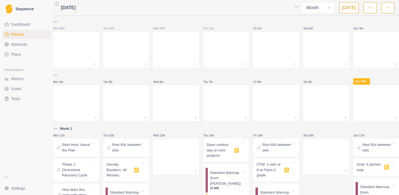
select select "month"
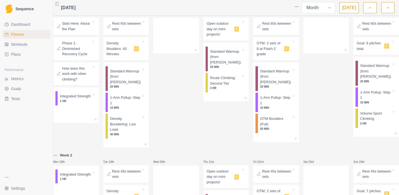
scroll to position [147, 0]
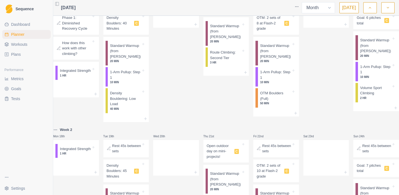
click at [81, 52] on p "How does this work with other climbing?" at bounding box center [76, 48] width 29 height 16
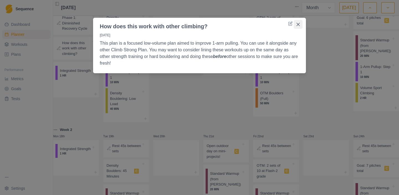
click at [298, 24] on icon "Close" at bounding box center [297, 24] width 3 height 3
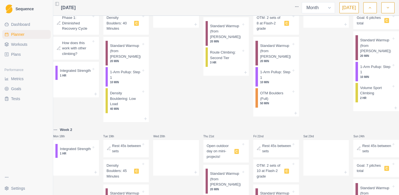
click at [79, 28] on p "Phase 1: Diminished Recovery Cycle" at bounding box center [76, 23] width 29 height 16
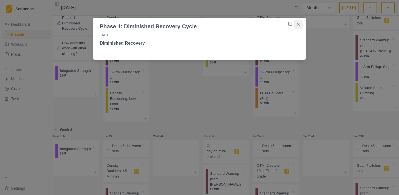
click at [299, 23] on icon "Close" at bounding box center [297, 24] width 3 height 3
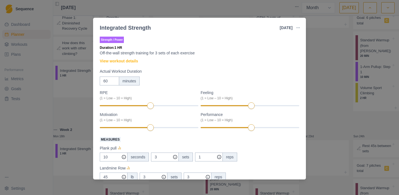
scroll to position [5, 0]
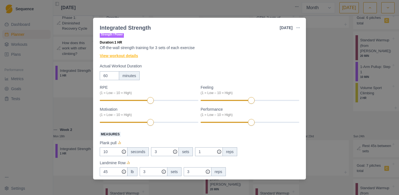
click at [132, 55] on link "View workout details" at bounding box center [119, 56] width 38 height 6
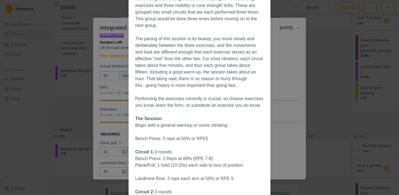
scroll to position [87, 0]
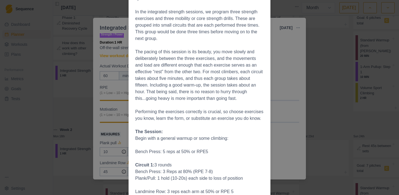
click at [290, 84] on div "Workout Details General strength training is important, as it allows us to have…" at bounding box center [199, 97] width 399 height 195
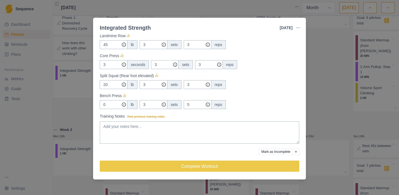
scroll to position [0, 0]
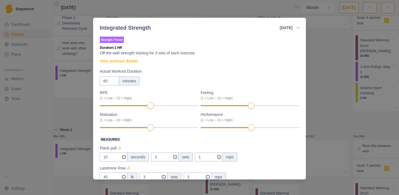
click at [86, 76] on div "Integrated Strength [DATE] Link To Goal View Workout Metrics Edit Original Work…" at bounding box center [199, 97] width 399 height 195
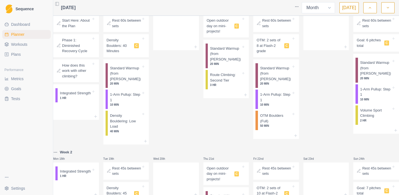
scroll to position [122, 0]
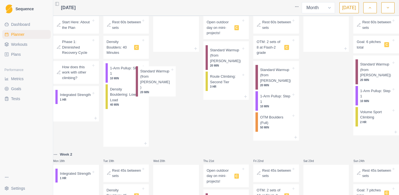
drag, startPoint x: 135, startPoint y: 78, endPoint x: 164, endPoint y: 78, distance: 29.4
click at [164, 78] on div "Mon 28th Tue 29th Wed 30th Thu 31st Fri 1st Sat 2nd Sun 3rd Mon 4th Tue 5th Wed…" at bounding box center [226, 169] width 346 height 546
drag, startPoint x: 130, startPoint y: 79, endPoint x: 178, endPoint y: 79, distance: 48.8
click at [178, 79] on div "Mon 28th Tue 29th Wed 30th Thu 31st Fri 1st Sat 2nd Sun 3rd Mon 4th Tue 5th Wed…" at bounding box center [226, 169] width 346 height 546
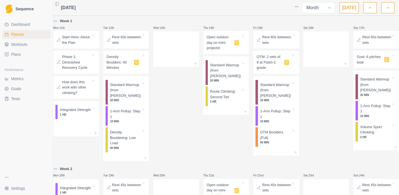
scroll to position [110, 0]
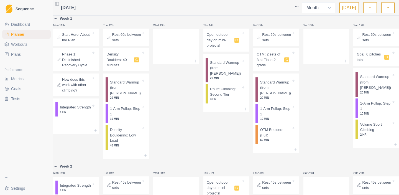
click at [124, 42] on p "Rest 60s between sets" at bounding box center [126, 37] width 29 height 11
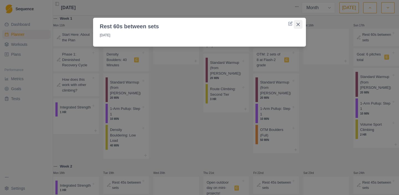
click at [299, 24] on icon "Close" at bounding box center [297, 24] width 3 height 3
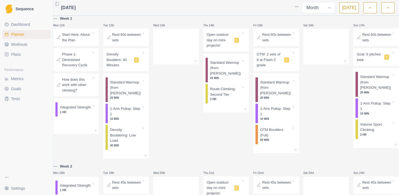
click at [122, 61] on p "Density Boulders: 40 Minutes" at bounding box center [119, 60] width 25 height 16
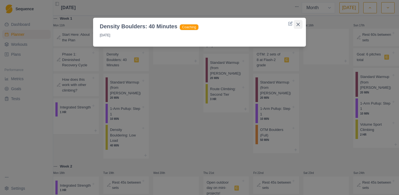
click at [298, 23] on icon "Close" at bounding box center [297, 24] width 3 height 3
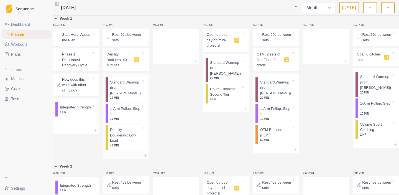
click at [125, 89] on p "Standard Warmup (from [PERSON_NAME])" at bounding box center [125, 88] width 31 height 16
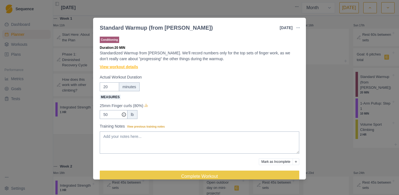
click at [118, 66] on link "View workout details" at bounding box center [119, 67] width 38 height 6
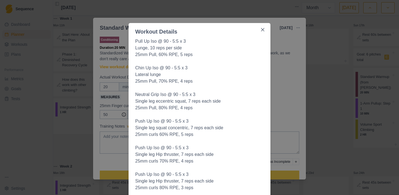
scroll to position [15, 0]
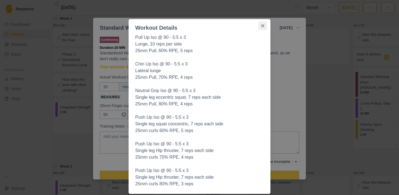
click at [264, 26] on icon "Close" at bounding box center [262, 25] width 3 height 3
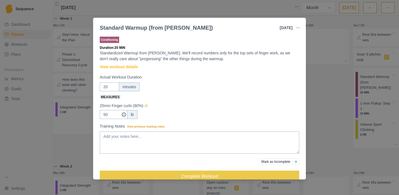
click at [340, 81] on div "Standard Warmup (from [PERSON_NAME]) [DATE] Link To Goal View Workout Metrics E…" at bounding box center [199, 97] width 399 height 195
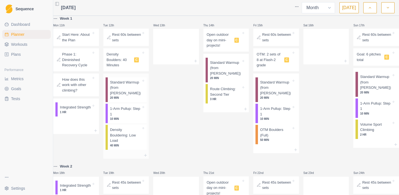
click at [130, 111] on p "1-Arm Pullup: Step 1" at bounding box center [125, 111] width 31 height 11
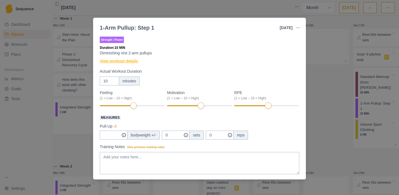
click at [117, 60] on link "View workout details" at bounding box center [119, 61] width 38 height 6
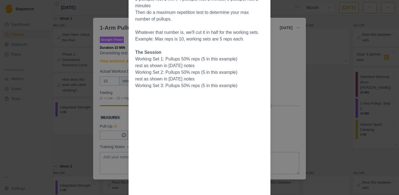
scroll to position [71, 0]
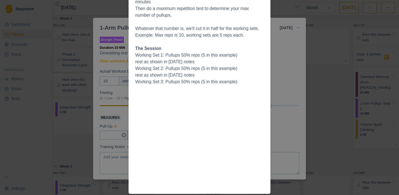
click at [309, 73] on div "Workout Details Testing: The first day you do this session, warm up well with a…" at bounding box center [199, 97] width 399 height 195
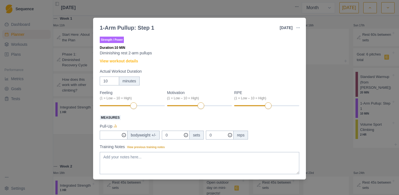
click at [317, 57] on div "1-Arm Pullup: Step 1 [DATE] Link To Goal View Workout Metrics Edit Original Wor…" at bounding box center [199, 97] width 399 height 195
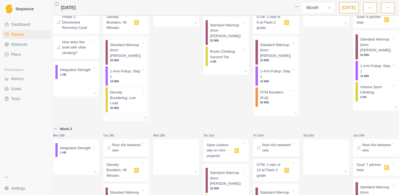
scroll to position [150, 0]
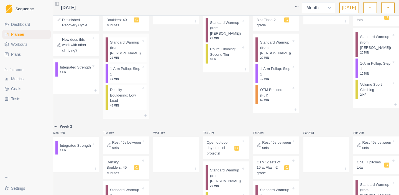
click at [124, 101] on p "Density Bouldering: Low Load" at bounding box center [125, 95] width 31 height 16
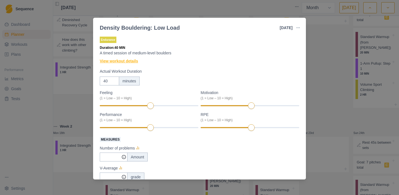
click at [120, 61] on link "View workout details" at bounding box center [119, 61] width 38 height 6
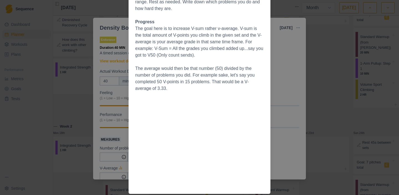
scroll to position [0, 0]
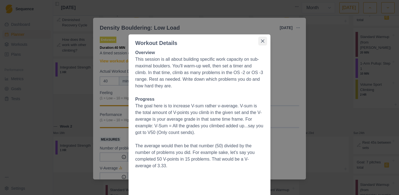
click at [264, 40] on icon "Close" at bounding box center [262, 40] width 3 height 3
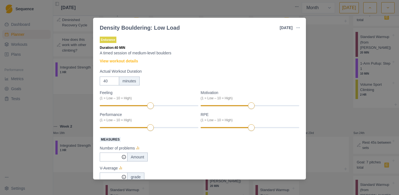
click at [328, 55] on div "Density Bouldering: Low Load [DATE] Link To Goal View Workout Metrics Edit Orig…" at bounding box center [199, 97] width 399 height 195
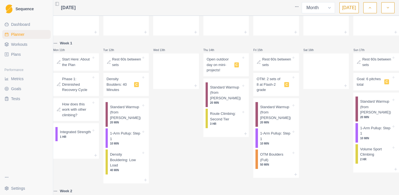
scroll to position [85, 0]
click at [220, 68] on p "Open outdoor day on mini-projects!" at bounding box center [219, 65] width 25 height 16
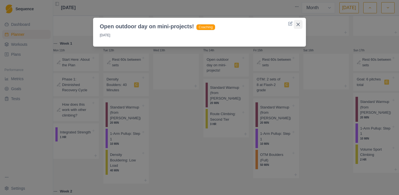
click at [298, 24] on icon "Close" at bounding box center [297, 24] width 3 height 3
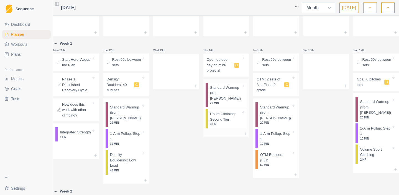
click at [225, 122] on p "Route Climbing: Second Tier" at bounding box center [225, 116] width 31 height 11
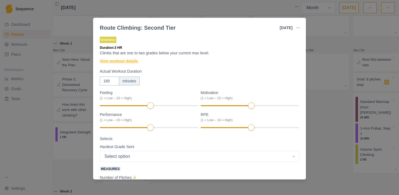
click at [121, 62] on link "View workout details" at bounding box center [119, 61] width 38 height 6
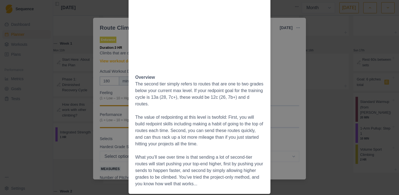
scroll to position [0, 0]
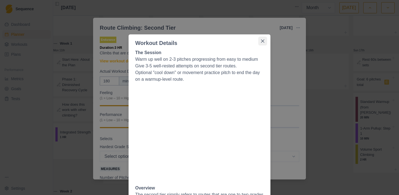
click at [263, 41] on icon "Close" at bounding box center [262, 40] width 3 height 3
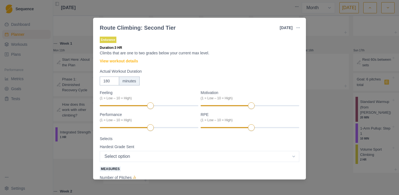
click at [320, 66] on div "Route Climbing: Second Tier [DATE] Link To Goal View Workout Metrics Edit Origi…" at bounding box center [199, 97] width 399 height 195
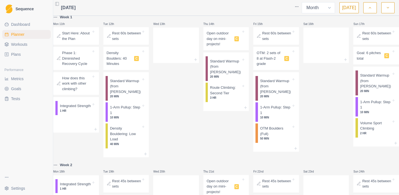
scroll to position [106, 0]
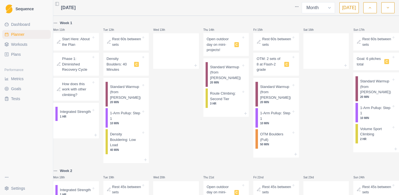
click at [277, 42] on p "Rest 60s between sets" at bounding box center [276, 41] width 29 height 11
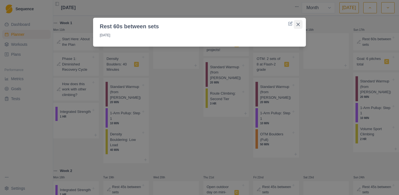
click at [298, 24] on icon "Close" at bounding box center [297, 24] width 3 height 3
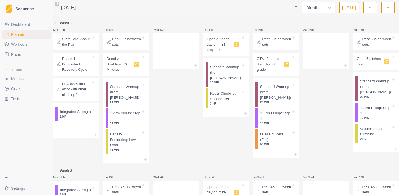
click at [266, 67] on p "OTM: 2 sets of 8 at Flash-2 grade" at bounding box center [269, 64] width 25 height 16
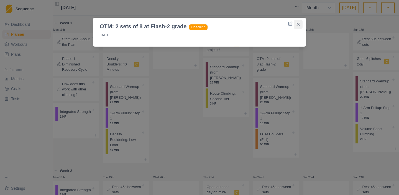
click at [299, 23] on icon "Close" at bounding box center [297, 24] width 3 height 3
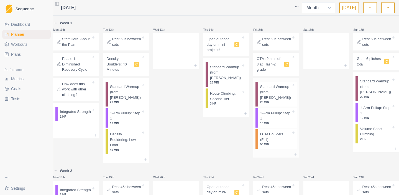
click at [272, 145] on p "50 MIN" at bounding box center [275, 144] width 31 height 4
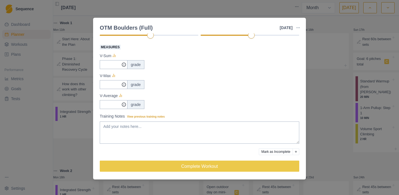
scroll to position [0, 0]
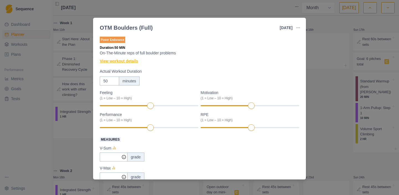
click at [128, 60] on link "View workout details" at bounding box center [119, 61] width 38 height 6
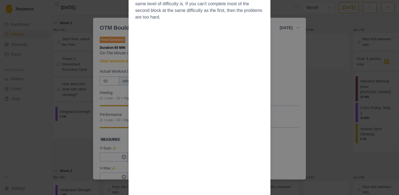
scroll to position [219, 0]
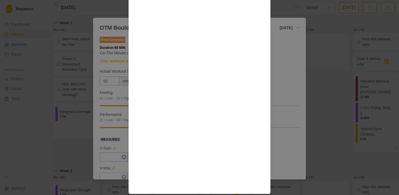
click at [318, 75] on div "Workout Details The Session Warmup boulder ladder 10 minutes up to flash grade …" at bounding box center [199, 97] width 399 height 195
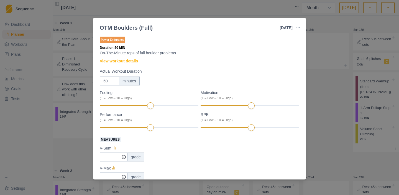
click at [329, 60] on div "OTM Boulders (Full) [DATE] Link To Goal View Workout Metrics Edit Original Work…" at bounding box center [199, 97] width 399 height 195
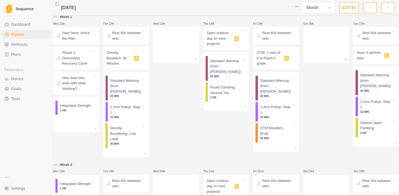
scroll to position [111, 0]
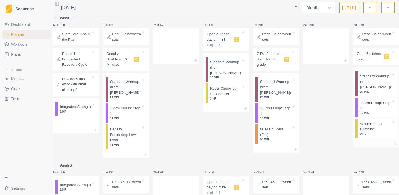
click at [369, 106] on p "1-Arm Pullup: Step 1" at bounding box center [375, 105] width 31 height 11
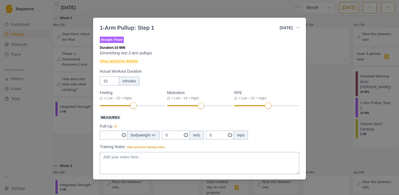
click at [125, 60] on link "View workout details" at bounding box center [119, 61] width 38 height 6
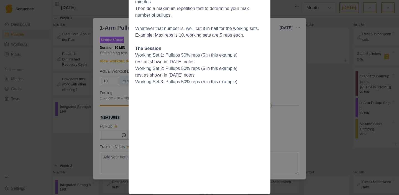
scroll to position [0, 0]
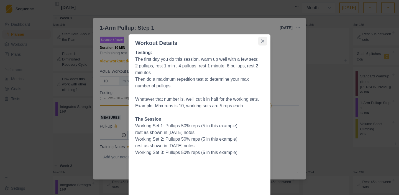
click at [264, 41] on icon "Close" at bounding box center [262, 40] width 3 height 3
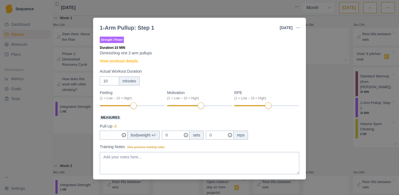
click at [329, 80] on div "1-Arm Pullup: Step 1 [DATE] Link To Goal View Workout Metrics Edit Original Wor…" at bounding box center [199, 97] width 399 height 195
